Goal: Information Seeking & Learning: Learn about a topic

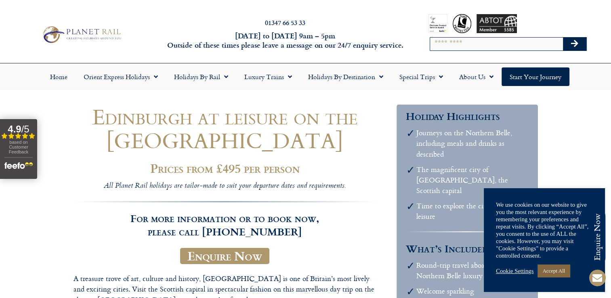
click at [556, 272] on link "Accept All" at bounding box center [554, 271] width 32 height 13
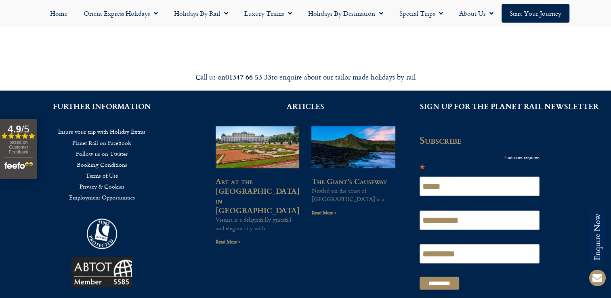
scroll to position [1401, 0]
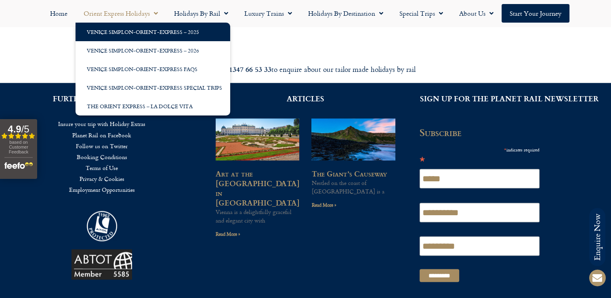
click at [93, 36] on link "Venice Simplon-Orient-Express – 2025" at bounding box center [153, 32] width 155 height 19
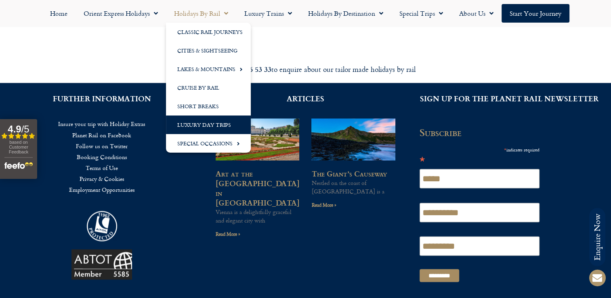
click at [205, 123] on link "Luxury Day Trips" at bounding box center [208, 125] width 85 height 19
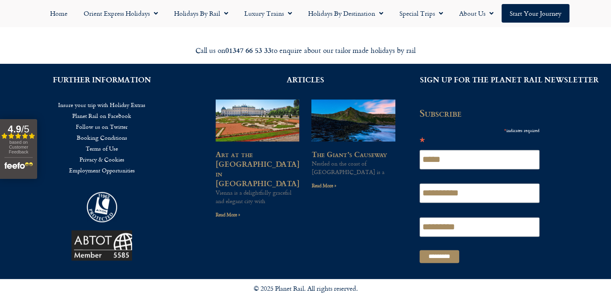
scroll to position [1268, 0]
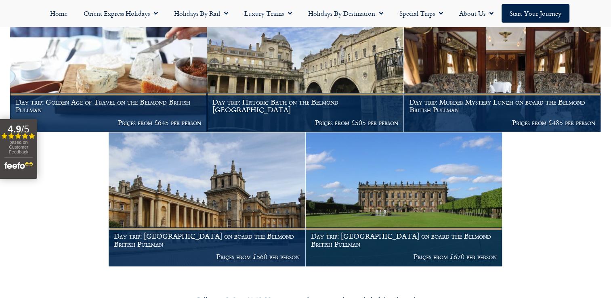
scroll to position [899, 0]
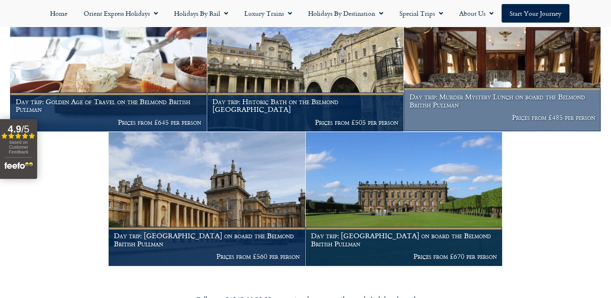
click at [459, 71] on img at bounding box center [502, 65] width 197 height 134
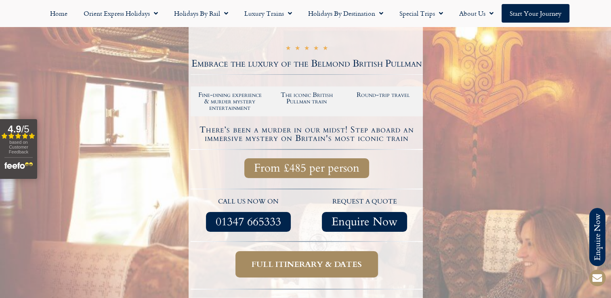
scroll to position [145, 0]
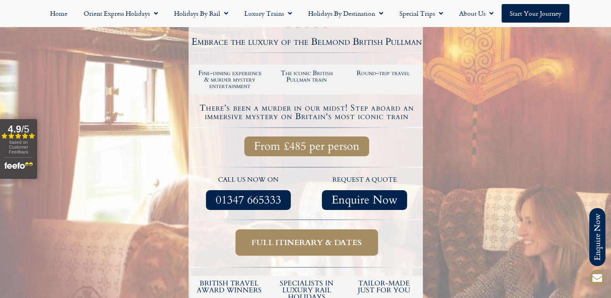
click at [309, 238] on span "Full itinerary & dates" at bounding box center [307, 243] width 110 height 10
click at [306, 242] on span "Full itinerary & dates" at bounding box center [307, 243] width 110 height 10
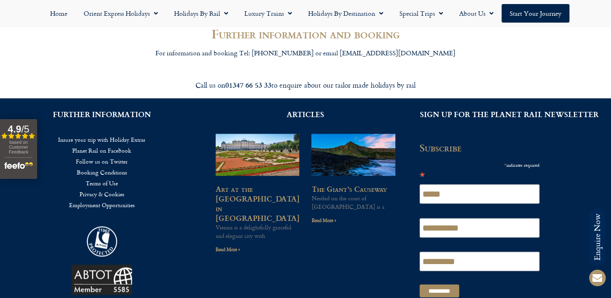
scroll to position [1504, 0]
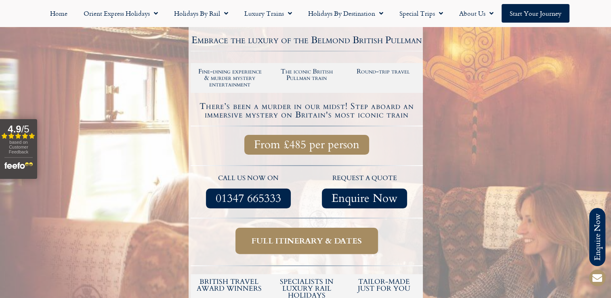
scroll to position [145, 0]
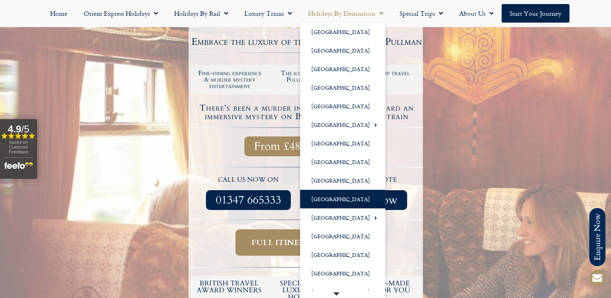
click at [342, 202] on link "[GEOGRAPHIC_DATA]" at bounding box center [342, 199] width 85 height 19
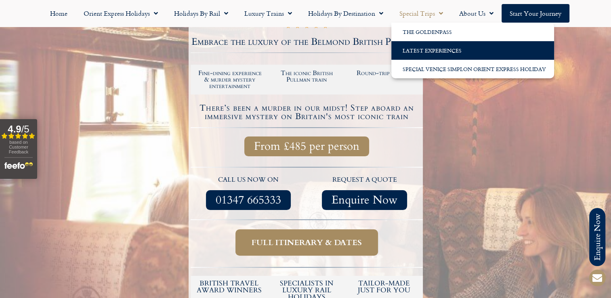
click at [419, 52] on link "Latest Experiences" at bounding box center [473, 50] width 163 height 19
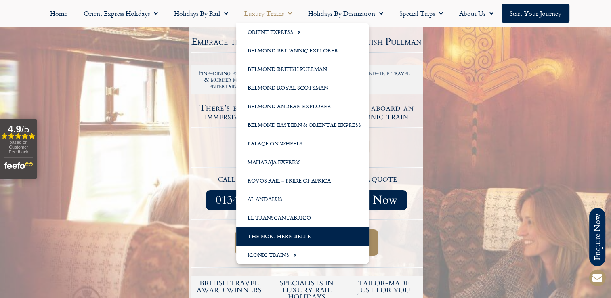
click at [265, 238] on link "The Northern Belle" at bounding box center [302, 236] width 133 height 19
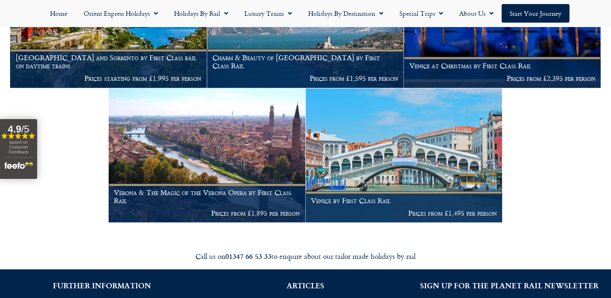
scroll to position [1388, 0]
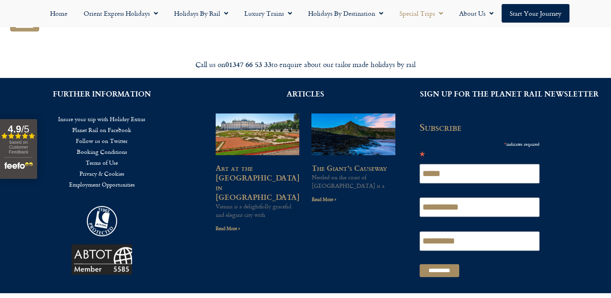
scroll to position [265, 0]
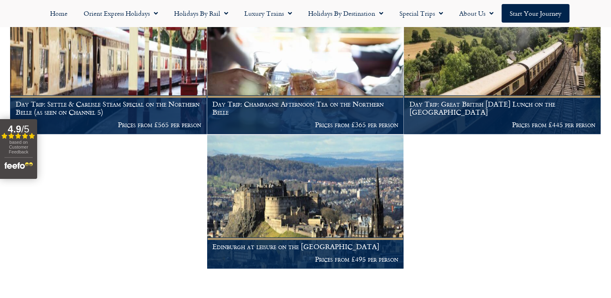
scroll to position [247, 0]
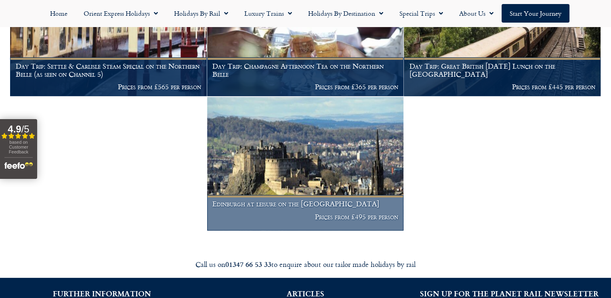
click at [297, 155] on img at bounding box center [305, 164] width 197 height 134
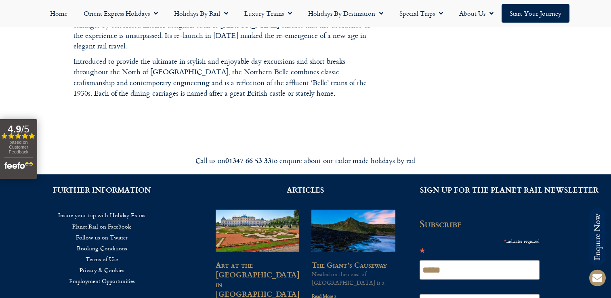
scroll to position [1229, 0]
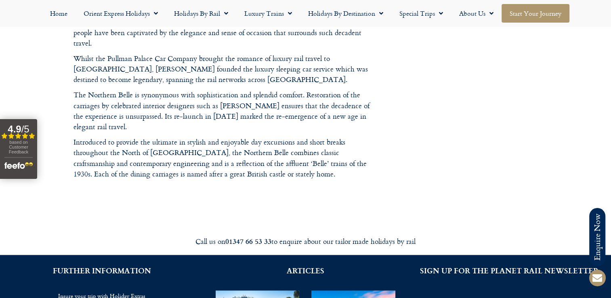
click at [532, 11] on link "Start your Journey" at bounding box center [536, 13] width 68 height 19
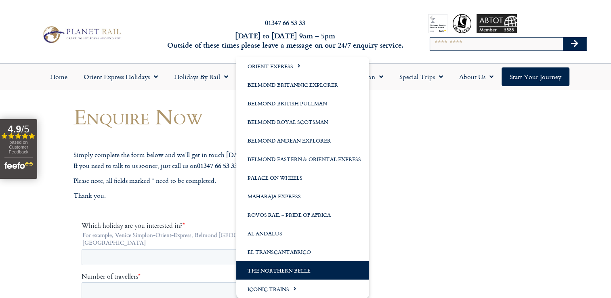
click at [288, 272] on link "The Northern Belle" at bounding box center [302, 270] width 133 height 19
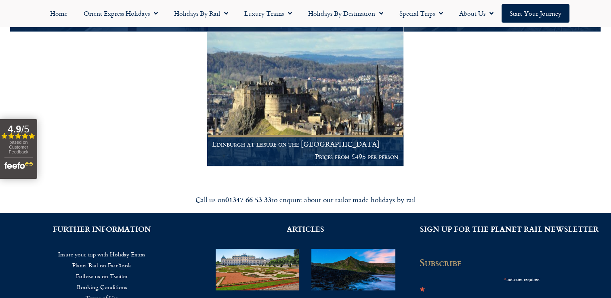
scroll to position [355, 0]
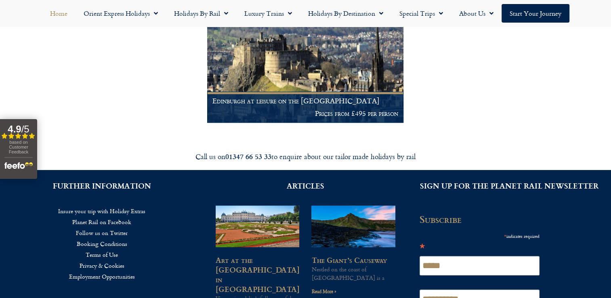
click at [68, 16] on link "Home" at bounding box center [59, 13] width 34 height 19
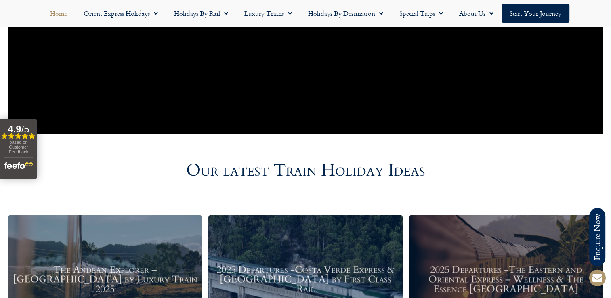
scroll to position [845, 0]
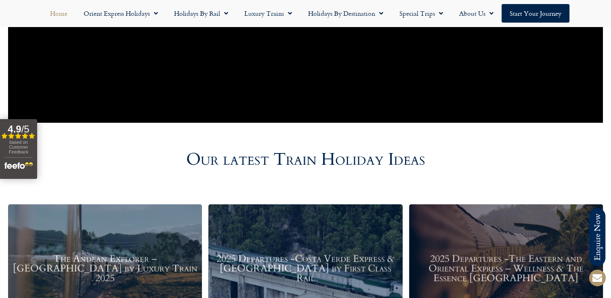
drag, startPoint x: 614, startPoint y: 293, endPoint x: 457, endPoint y: 177, distance: 195.6
click at [457, 177] on div "Our latest Train Holiday Ideas" at bounding box center [306, 159] width 461 height 41
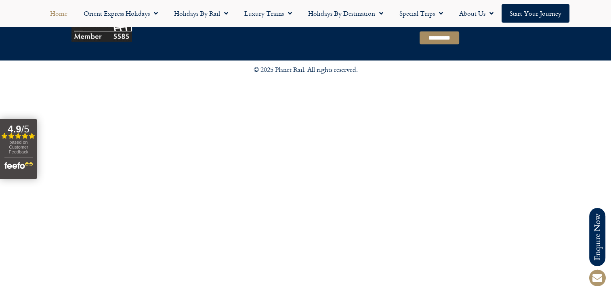
scroll to position [2287, 0]
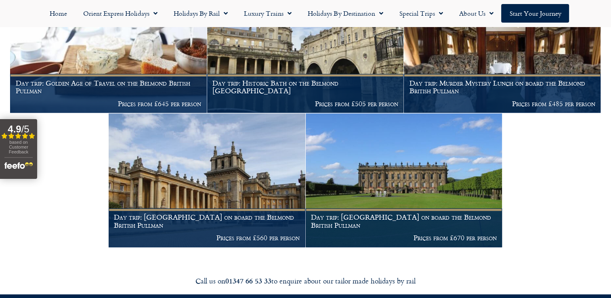
scroll to position [917, 0]
